Goal: Information Seeking & Learning: Learn about a topic

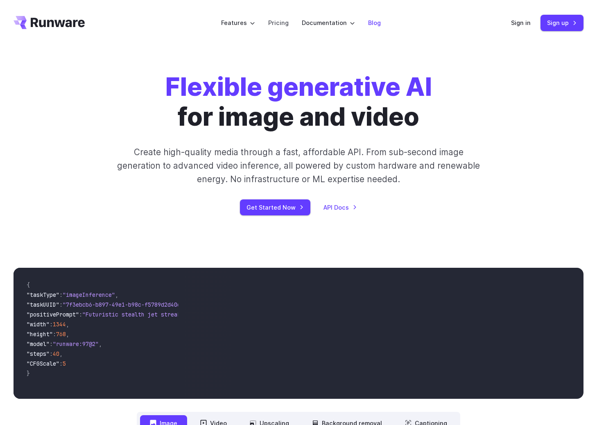
click at [372, 20] on link "Blog" at bounding box center [374, 22] width 13 height 9
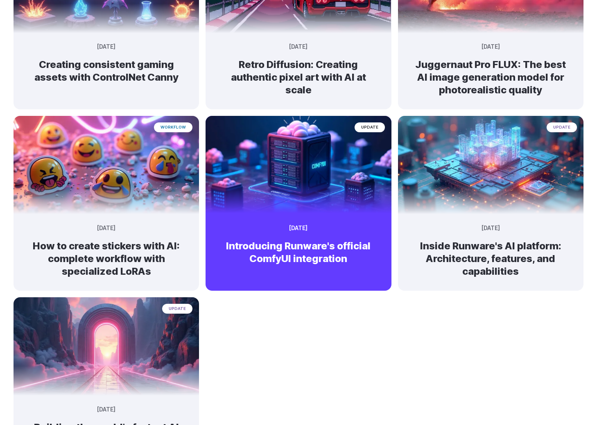
scroll to position [358, 0]
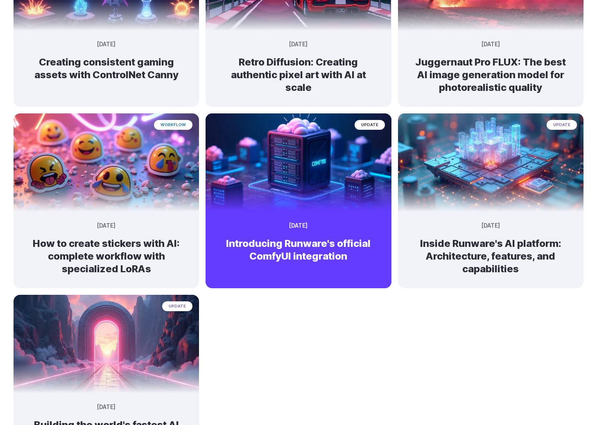
click at [335, 176] on img at bounding box center [298, 159] width 195 height 103
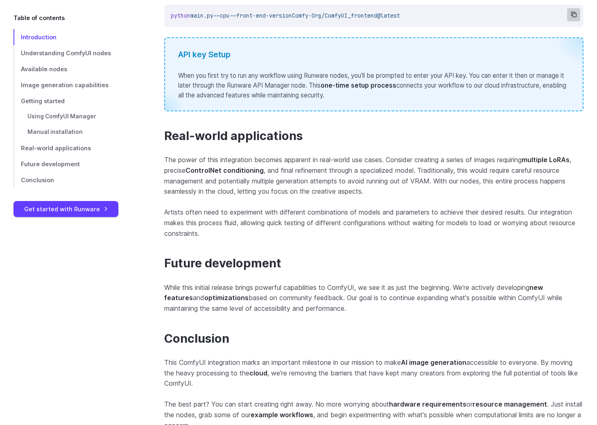
scroll to position [1738, 0]
